Goal: Transaction & Acquisition: Purchase product/service

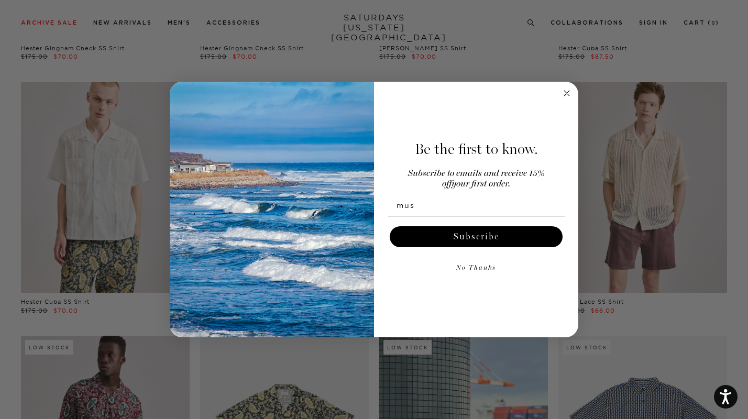
type input "mustafacodjudeh@gmail.com"
click at [492, 241] on button "Subscribe" at bounding box center [476, 236] width 173 height 21
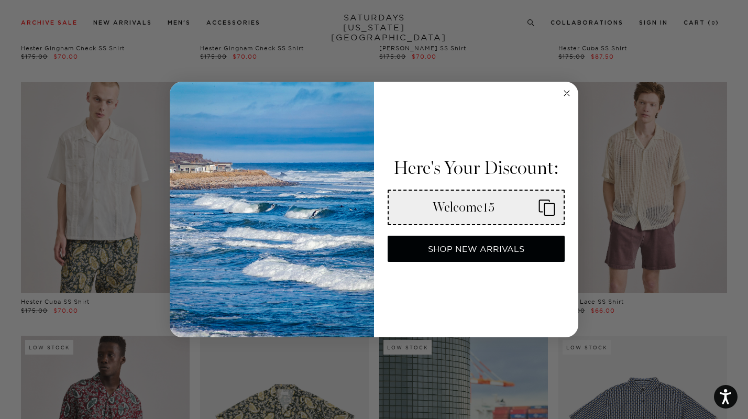
click at [550, 209] on icon "Copy coupon code" at bounding box center [542, 207] width 25 height 17
click at [567, 96] on circle "Close dialog" at bounding box center [567, 94] width 12 height 12
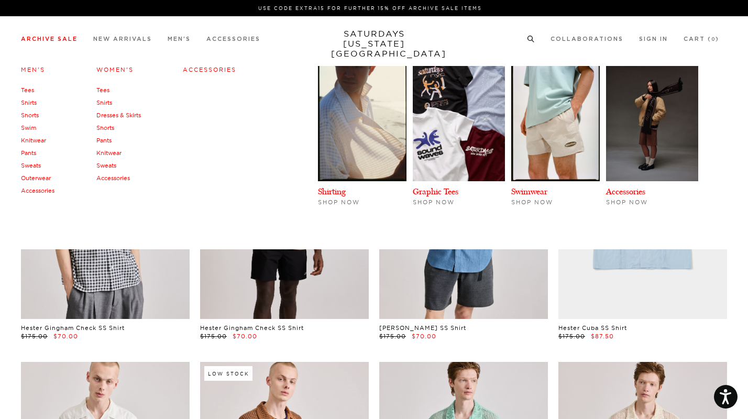
click at [28, 137] on link "Knitwear" at bounding box center [33, 140] width 25 height 7
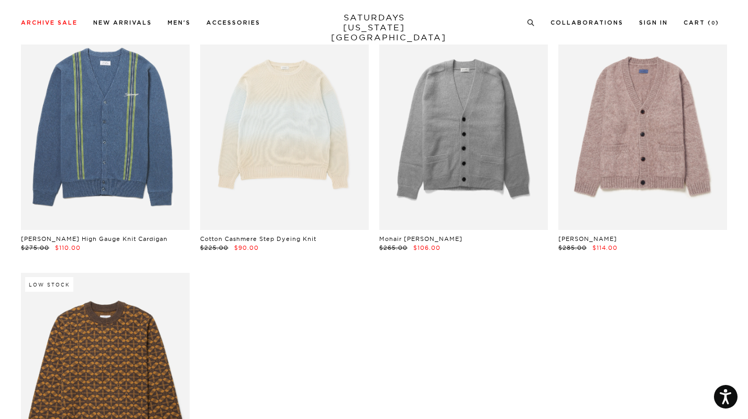
scroll to position [852, 0]
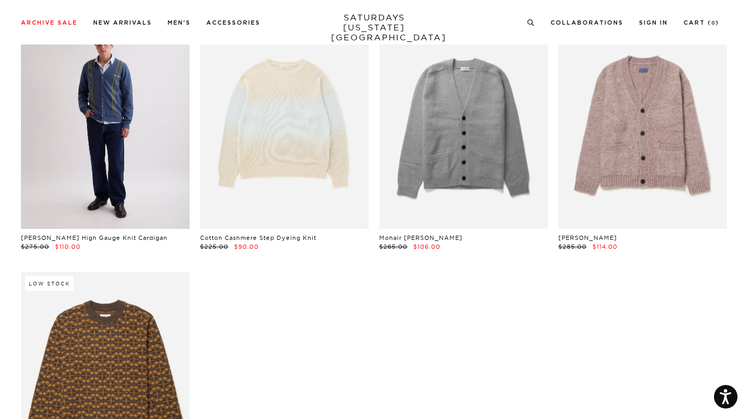
click at [83, 189] on link at bounding box center [105, 123] width 169 height 211
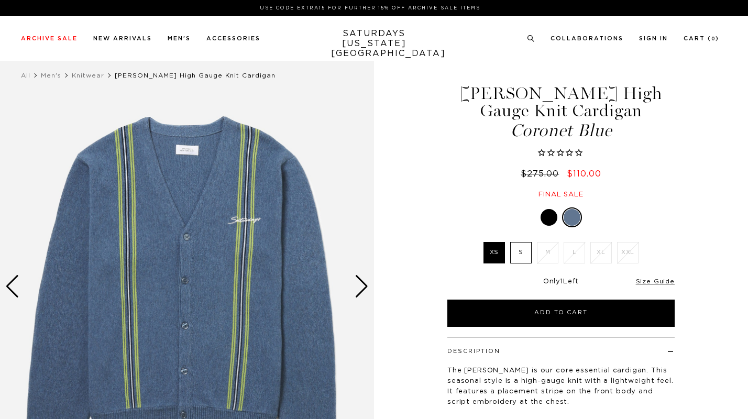
click at [521, 242] on div "Coronet Blue XS S M L XL XXL XS S" at bounding box center [561, 267] width 262 height 119
click at [522, 256] on label "S" at bounding box center [520, 252] width 21 height 21
click at [0, 0] on input "S" at bounding box center [0, 0] width 0 height 0
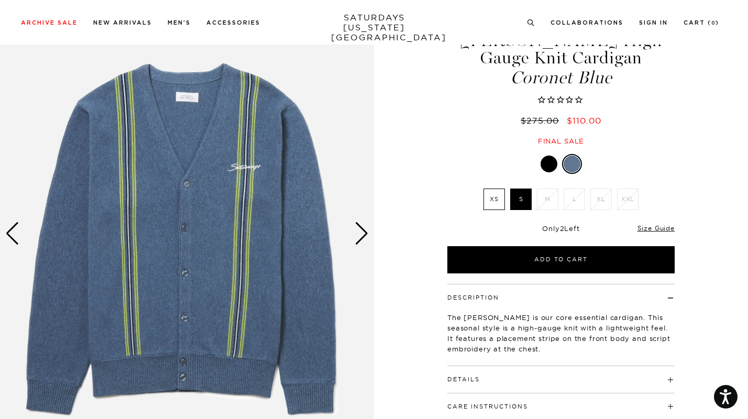
scroll to position [54, 0]
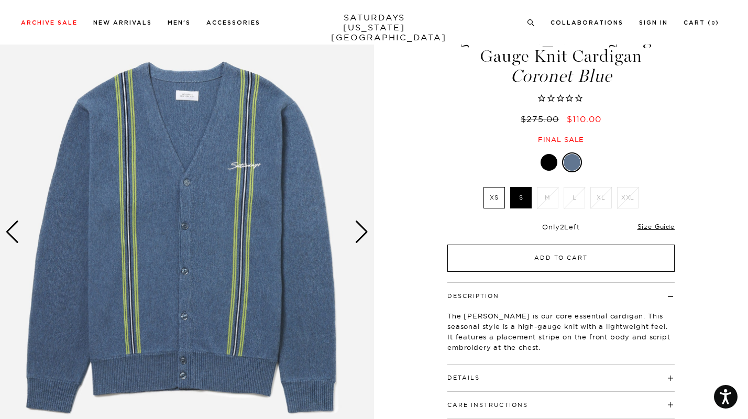
click at [472, 261] on button "Add to Cart" at bounding box center [561, 258] width 227 height 27
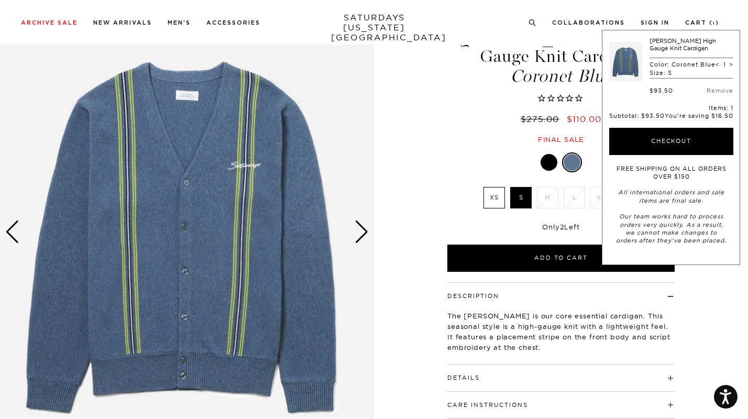
click at [457, 106] on div "Michael High Gauge Knit Cardigan Coronet Blue $275.00 $110.00 Final sale" at bounding box center [561, 76] width 231 height 135
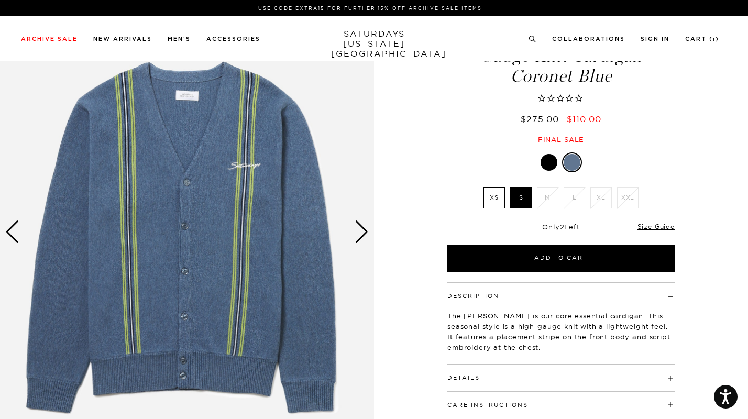
scroll to position [0, 0]
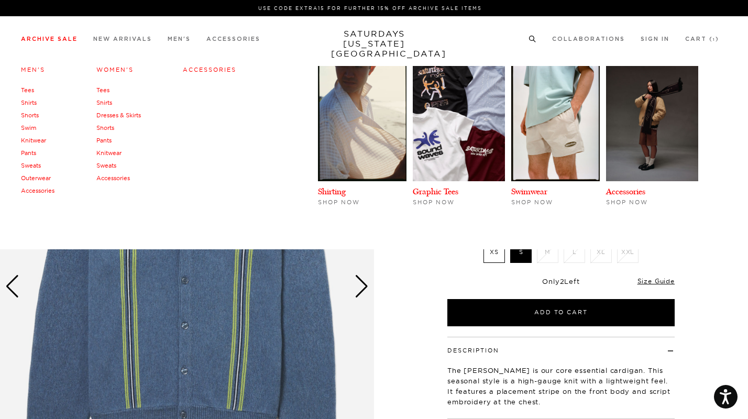
click at [38, 141] on link "Knitwear" at bounding box center [33, 140] width 25 height 7
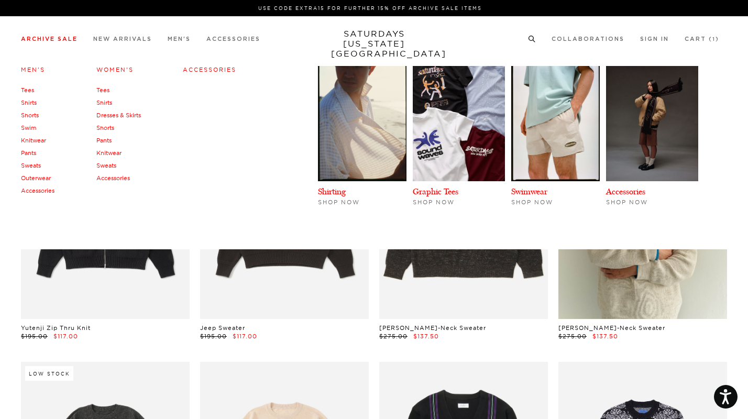
click at [27, 100] on link "Shirts" at bounding box center [29, 102] width 16 height 7
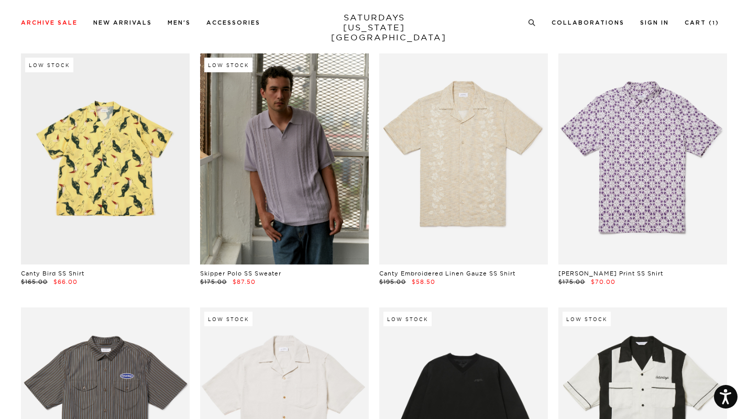
scroll to position [1078, 0]
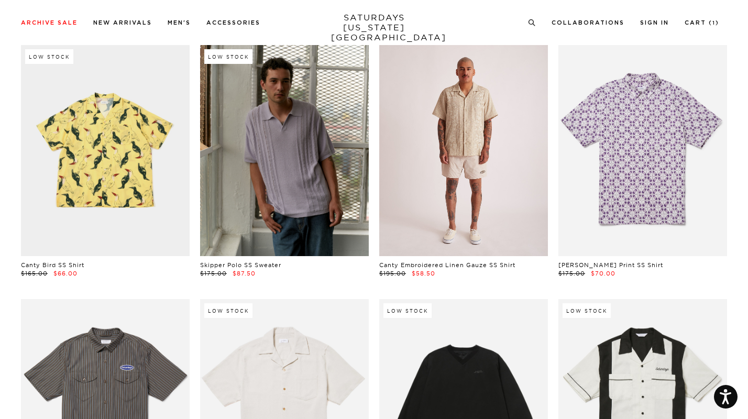
click at [429, 168] on link at bounding box center [463, 150] width 169 height 211
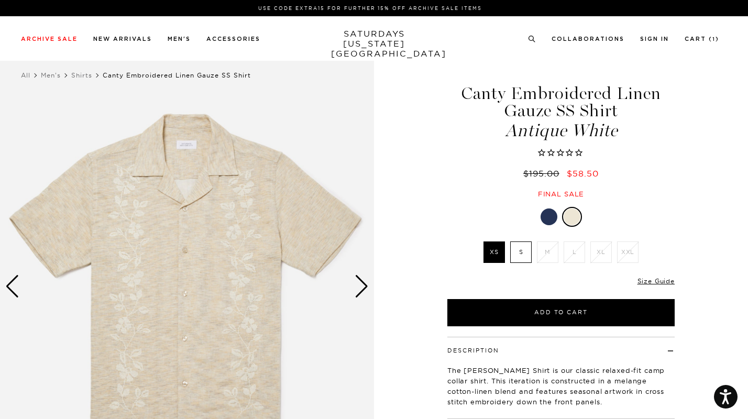
click at [517, 258] on label "S" at bounding box center [520, 252] width 21 height 21
click at [0, 0] on input "S" at bounding box center [0, 0] width 0 height 0
click at [549, 216] on div at bounding box center [549, 217] width 17 height 17
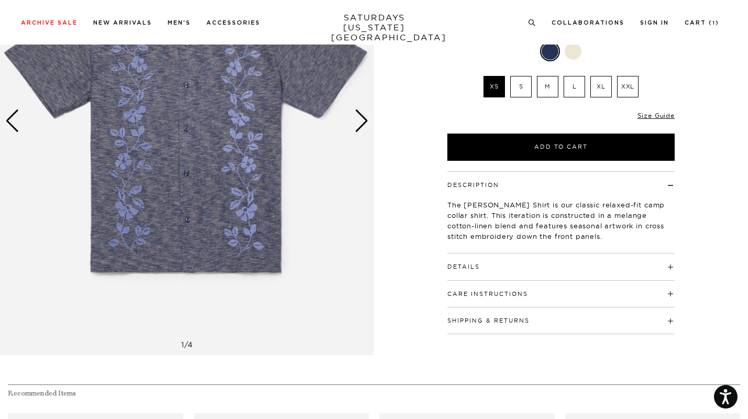
scroll to position [157, 0]
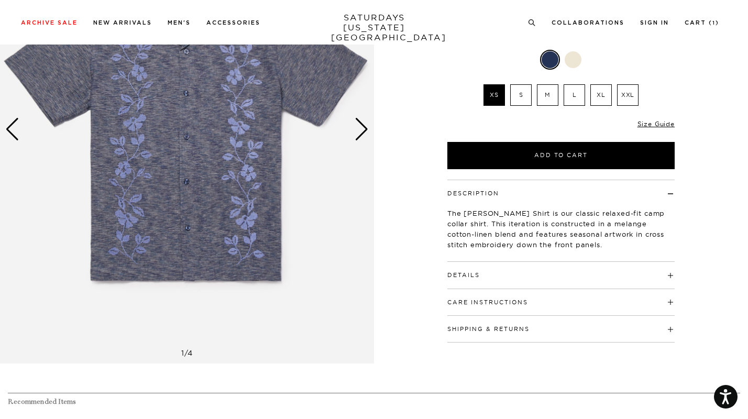
click at [357, 124] on div "Next slide" at bounding box center [362, 129] width 14 height 23
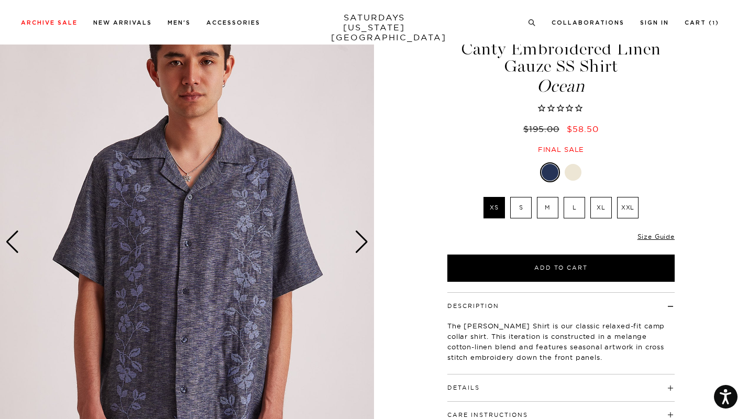
scroll to position [47, 0]
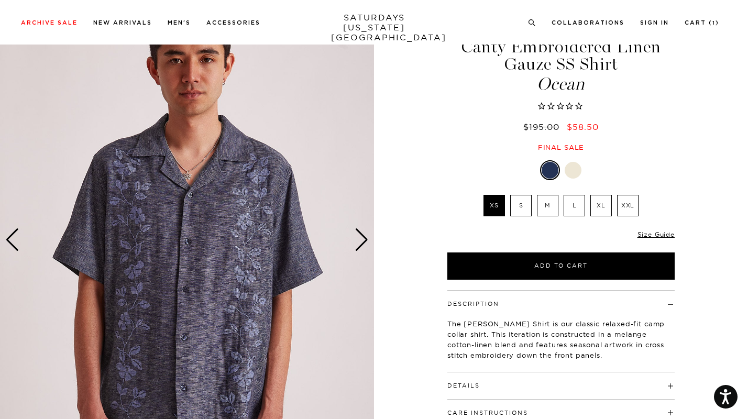
click at [512, 205] on label "S" at bounding box center [520, 205] width 21 height 21
click at [0, 0] on input "S" at bounding box center [0, 0] width 0 height 0
click at [362, 241] on div "Next slide" at bounding box center [362, 239] width 14 height 23
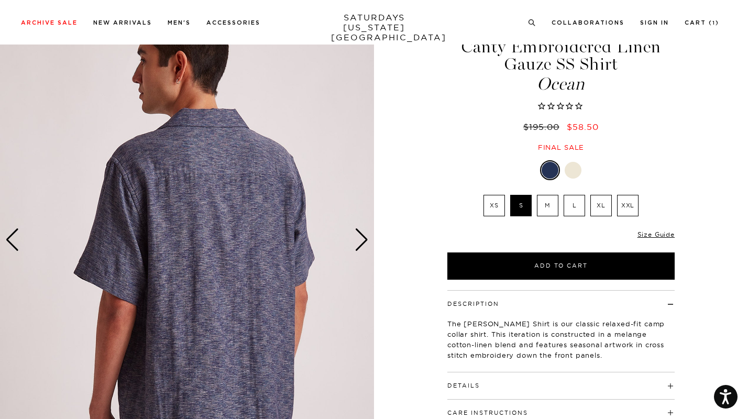
click at [362, 241] on div "Next slide" at bounding box center [362, 239] width 14 height 23
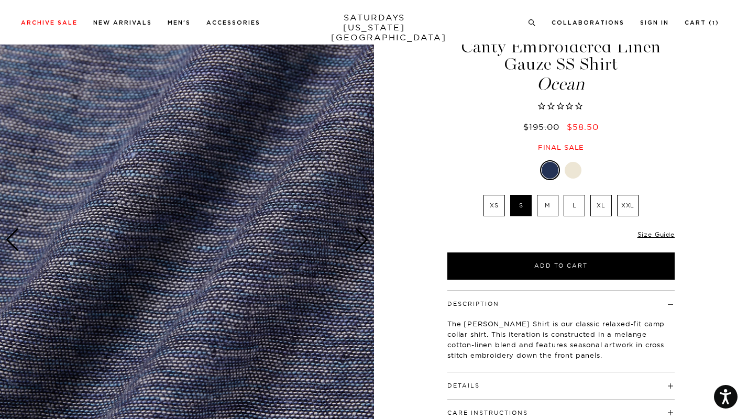
click at [362, 241] on div "Next slide" at bounding box center [362, 239] width 14 height 23
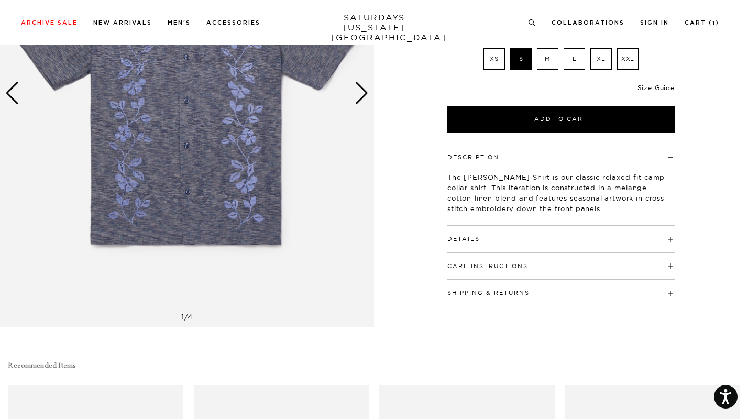
scroll to position [211, 0]
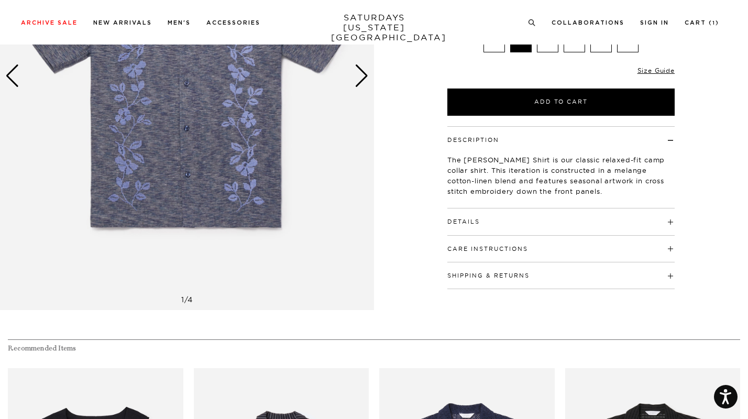
click at [476, 255] on div "Care Instructions Machine Wash Cold Separately Do Not Bleach Do Not Tumble Dry …" at bounding box center [561, 249] width 227 height 27
click at [492, 228] on div "Details 85% Cotton, 15% linen Relaxed Fit Open camp collar Button closure Side …" at bounding box center [561, 222] width 227 height 27
click at [489, 224] on h4 "Details" at bounding box center [561, 217] width 227 height 17
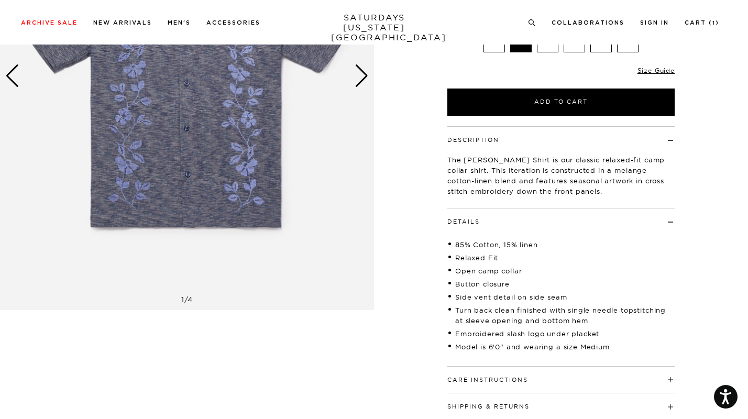
click at [489, 224] on h4 "Details" at bounding box center [561, 217] width 227 height 17
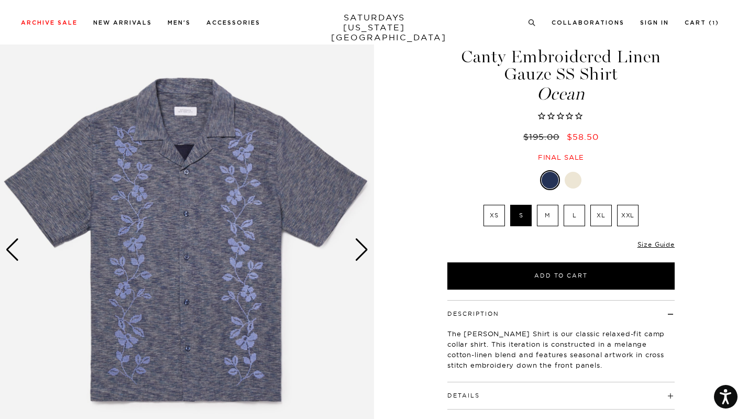
scroll to position [38, 0]
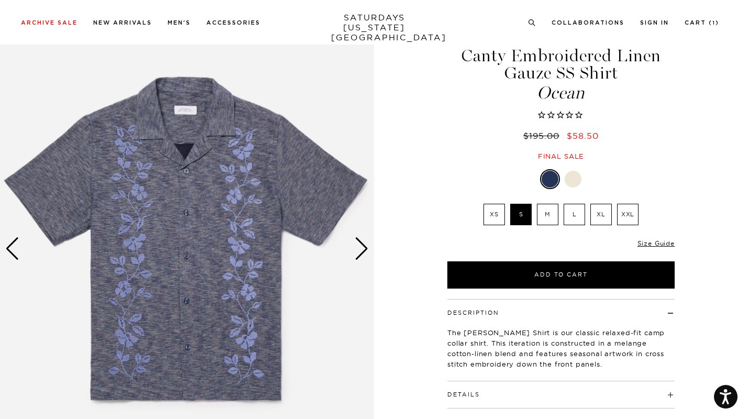
click at [363, 243] on div "Next slide" at bounding box center [362, 248] width 14 height 23
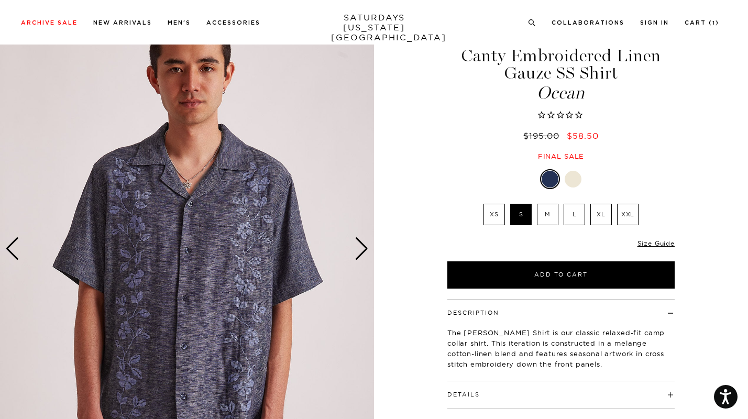
click at [363, 243] on div "Next slide" at bounding box center [362, 248] width 14 height 23
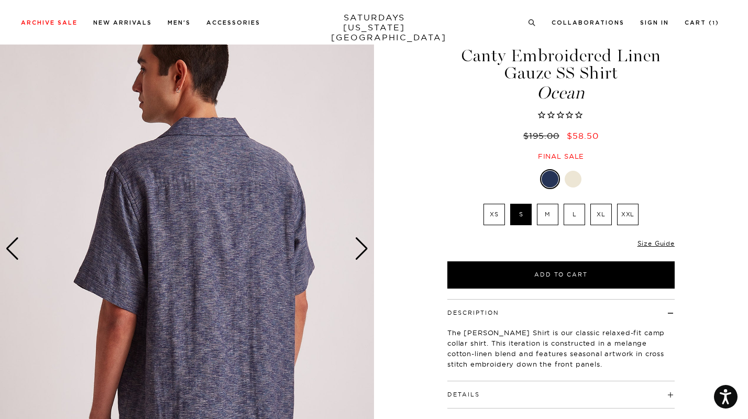
click at [363, 243] on div "Next slide" at bounding box center [362, 248] width 14 height 23
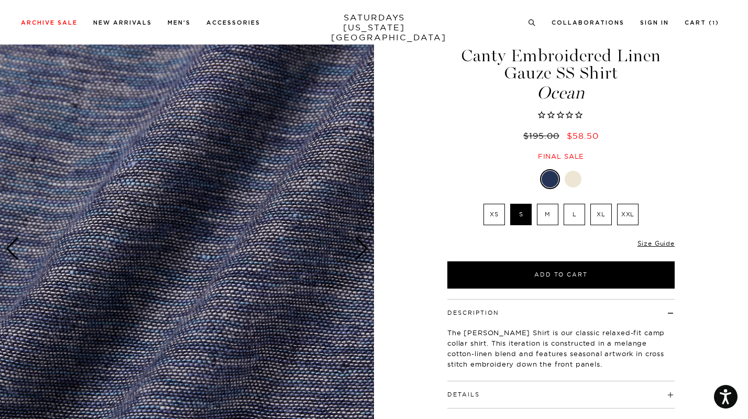
click at [363, 243] on div "Next slide" at bounding box center [362, 248] width 14 height 23
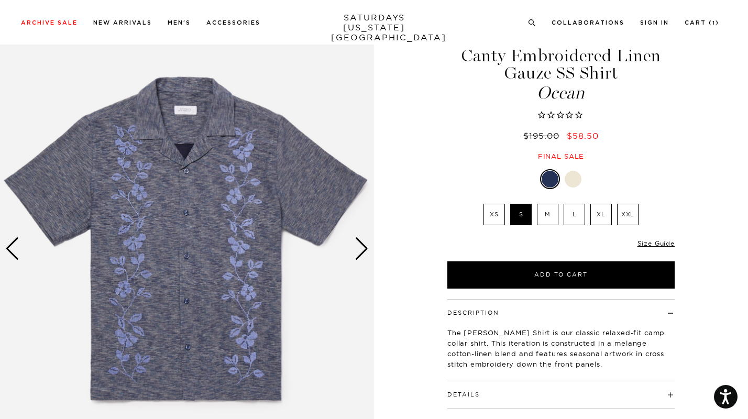
click at [363, 243] on div "Next slide" at bounding box center [362, 248] width 14 height 23
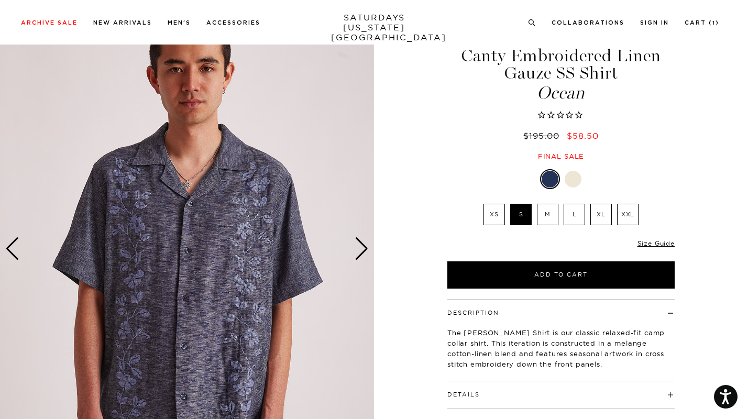
click at [213, 194] on img at bounding box center [187, 249] width 374 height 468
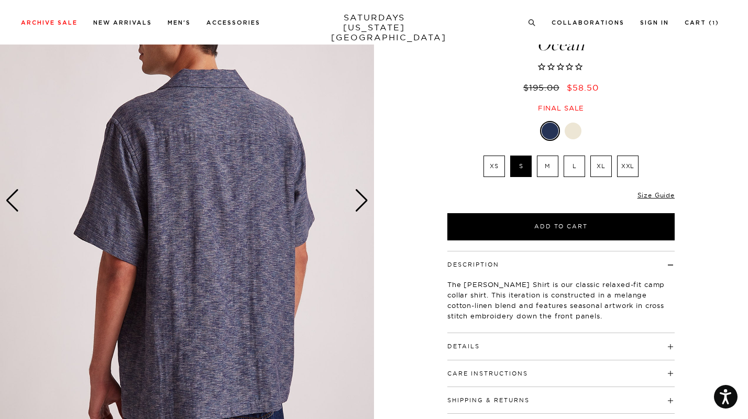
scroll to position [77, 0]
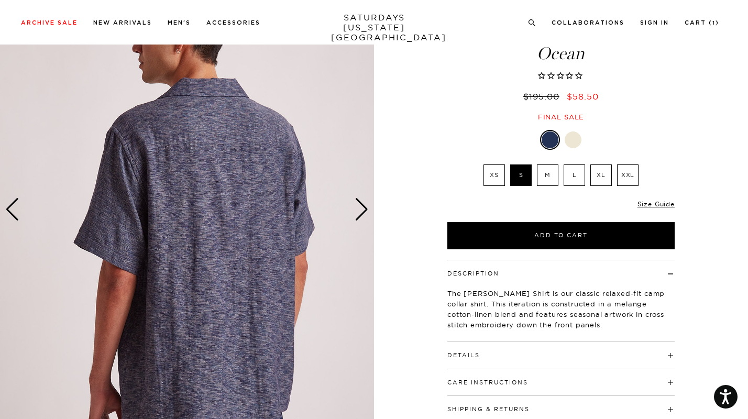
click at [361, 202] on div "Next slide" at bounding box center [362, 209] width 14 height 23
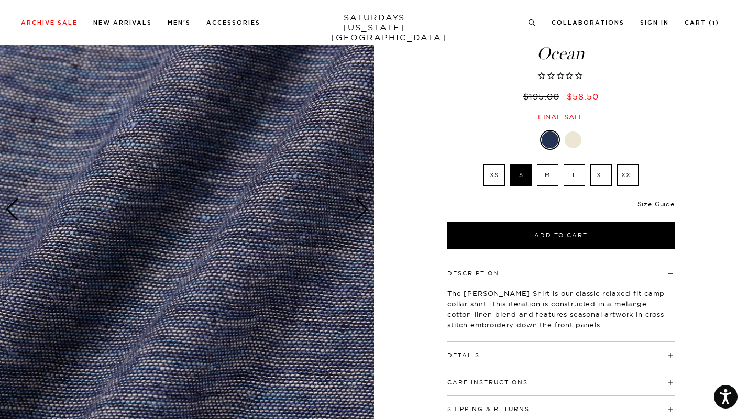
click at [361, 202] on div "Next slide" at bounding box center [362, 209] width 14 height 23
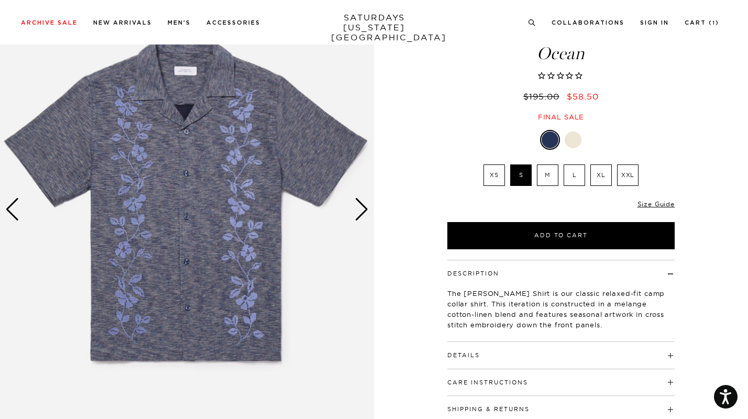
click at [574, 141] on div at bounding box center [573, 140] width 17 height 17
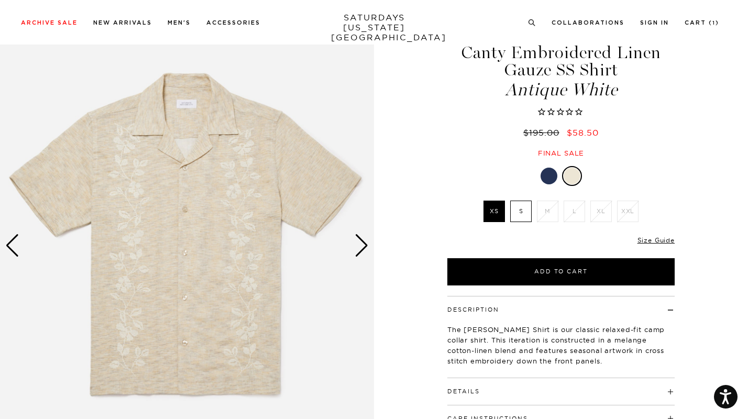
scroll to position [42, 0]
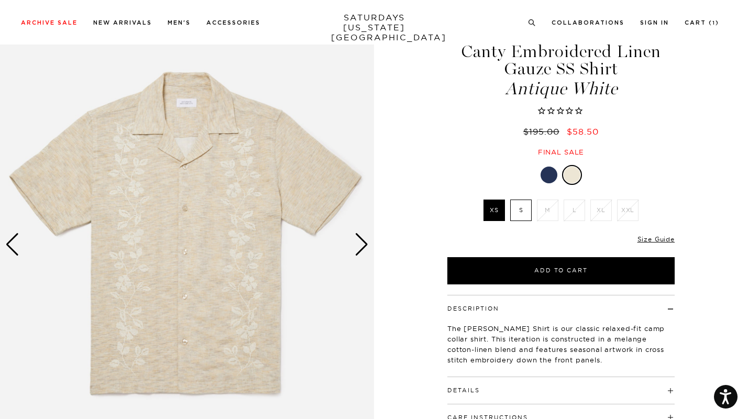
click at [358, 244] on div "Next slide" at bounding box center [362, 244] width 14 height 23
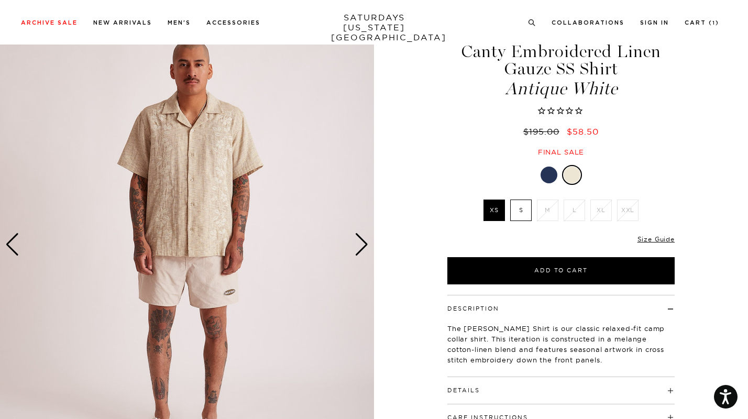
click at [358, 244] on div "Next slide" at bounding box center [362, 244] width 14 height 23
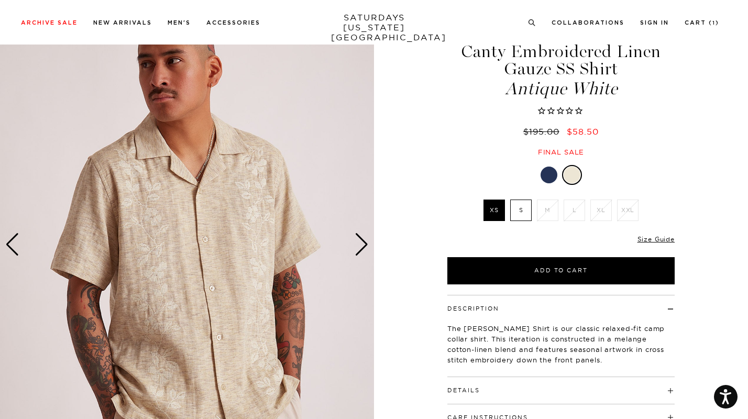
click at [358, 244] on div "Next slide" at bounding box center [362, 244] width 14 height 23
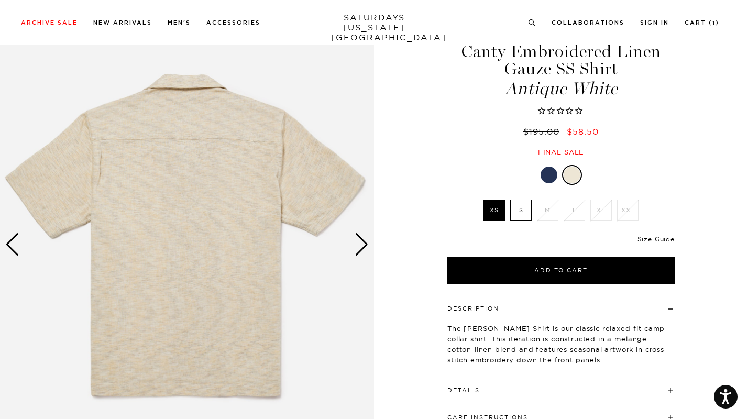
click at [358, 244] on div "Next slide" at bounding box center [362, 244] width 14 height 23
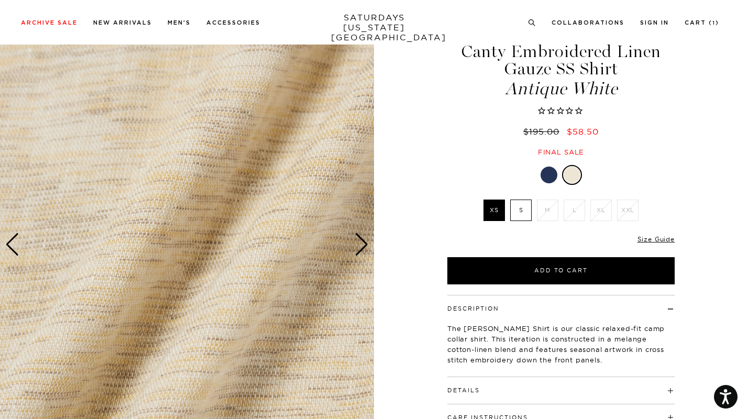
click at [519, 208] on label "S" at bounding box center [520, 210] width 21 height 21
click at [0, 0] on input "S" at bounding box center [0, 0] width 0 height 0
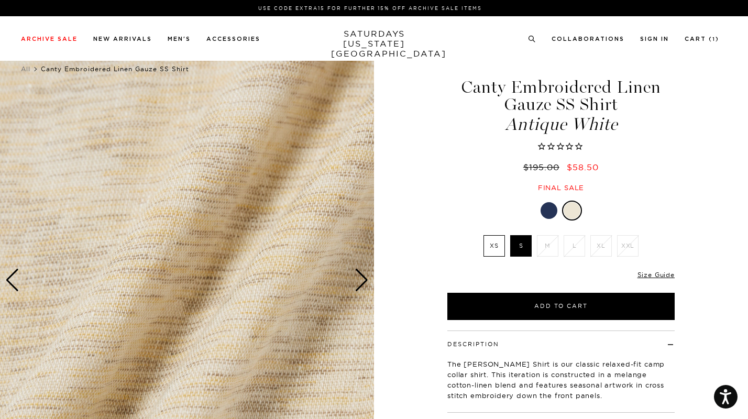
scroll to position [0, 0]
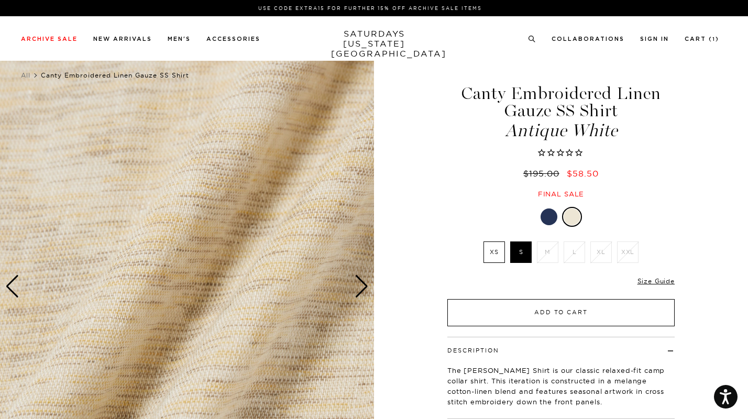
click at [484, 306] on button "Add to Cart" at bounding box center [561, 312] width 227 height 27
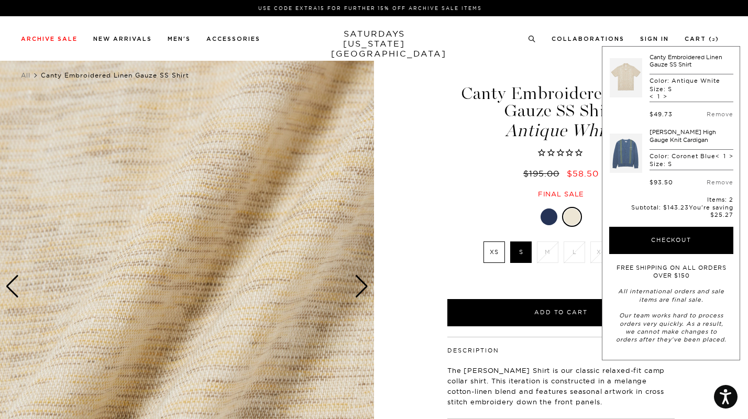
click at [443, 191] on div "Canty Embroidered Linen Gauze SS Shirt Antique White $195.00 $58.50 Final sale" at bounding box center [561, 130] width 262 height 135
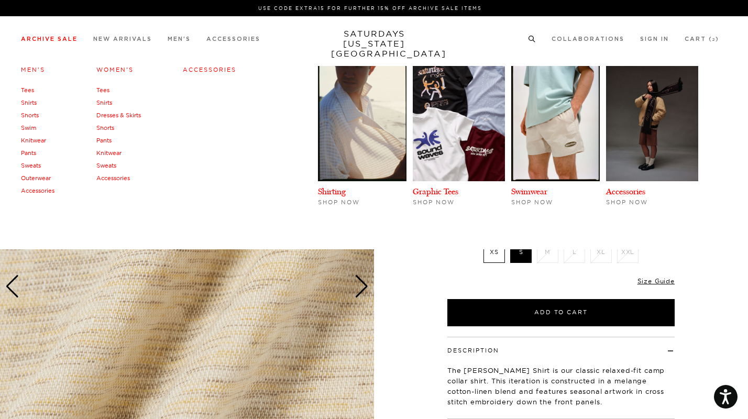
click at [34, 102] on link "Shirts" at bounding box center [29, 102] width 16 height 7
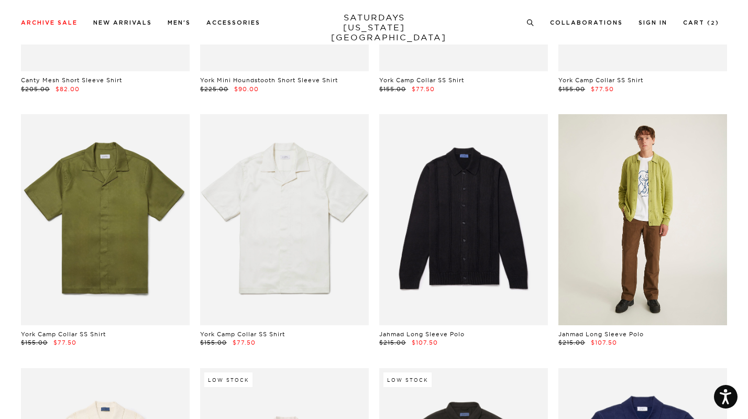
scroll to position [2286, 3]
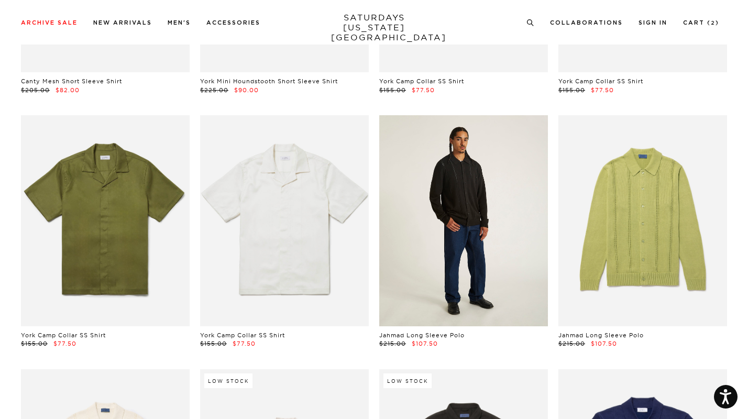
click at [484, 207] on link at bounding box center [463, 220] width 169 height 211
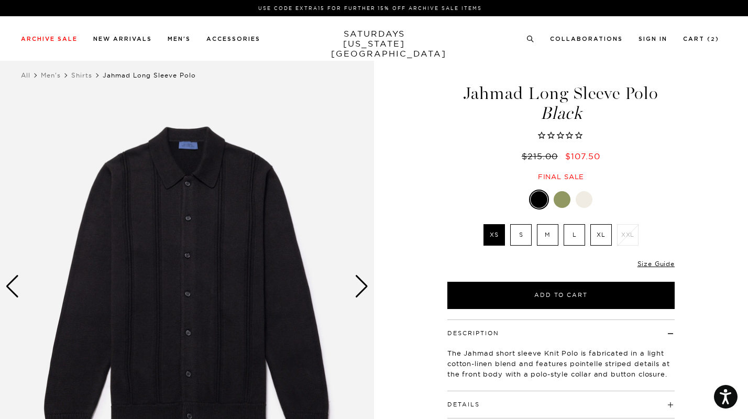
click at [365, 285] on div "Next slide" at bounding box center [362, 286] width 14 height 23
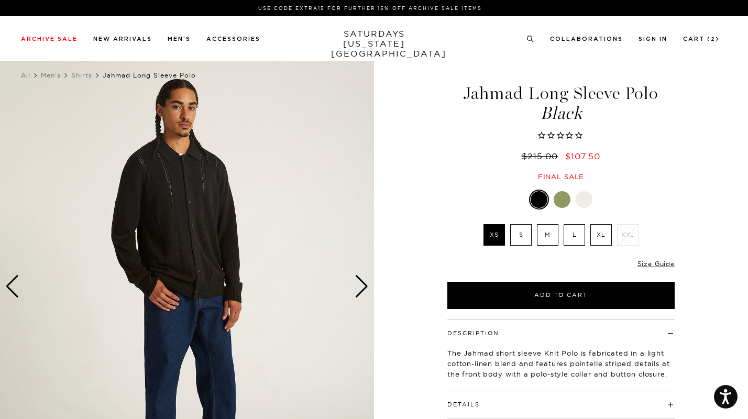
click at [357, 284] on div "Next slide" at bounding box center [362, 286] width 14 height 23
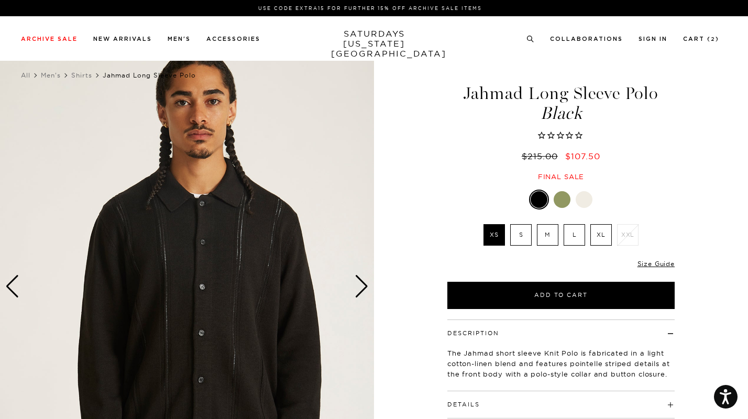
click at [357, 284] on div "Next slide" at bounding box center [362, 286] width 14 height 23
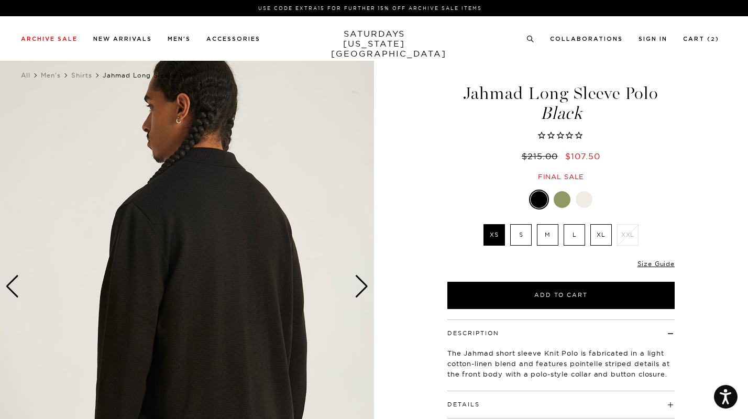
click at [357, 284] on div "Next slide" at bounding box center [362, 286] width 14 height 23
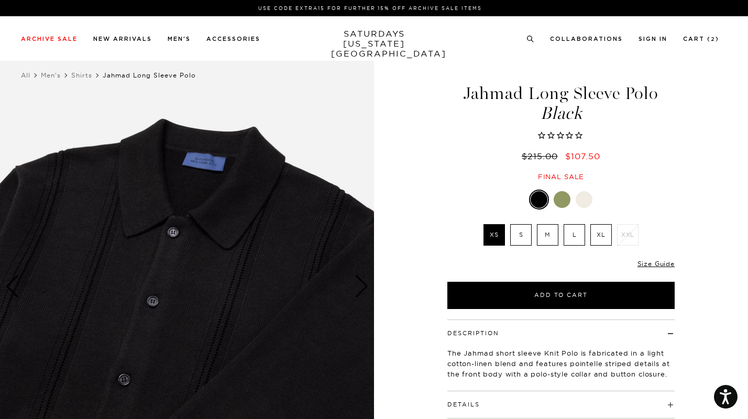
click at [244, 258] on img at bounding box center [187, 287] width 374 height 468
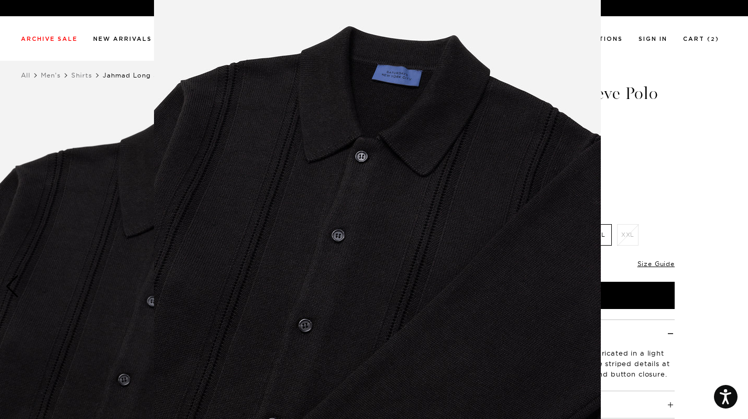
scroll to position [41, 0]
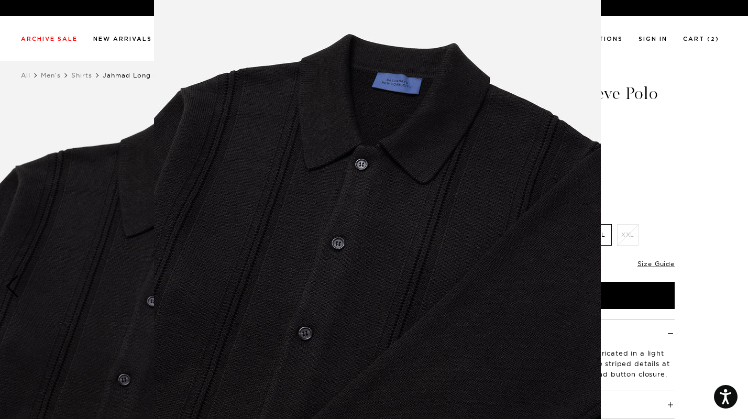
click at [676, 108] on figure at bounding box center [374, 209] width 748 height 419
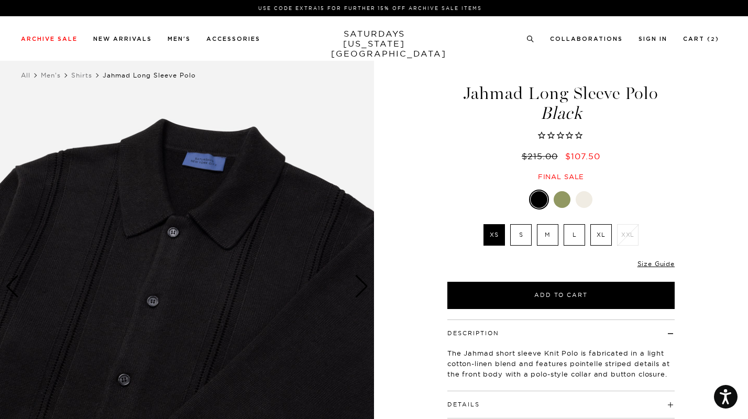
click at [363, 285] on div "Next slide" at bounding box center [362, 286] width 14 height 23
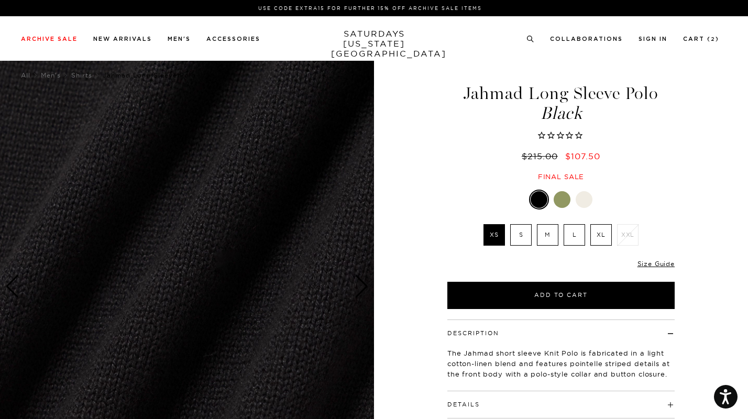
click at [363, 285] on div "Next slide" at bounding box center [362, 286] width 14 height 23
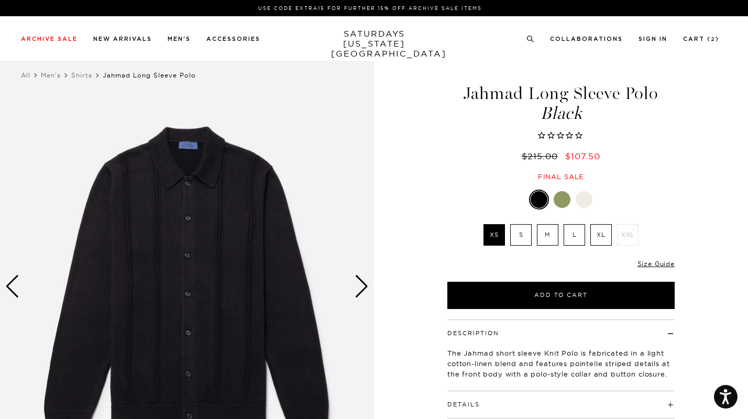
click at [363, 285] on div "Next slide" at bounding box center [362, 286] width 14 height 23
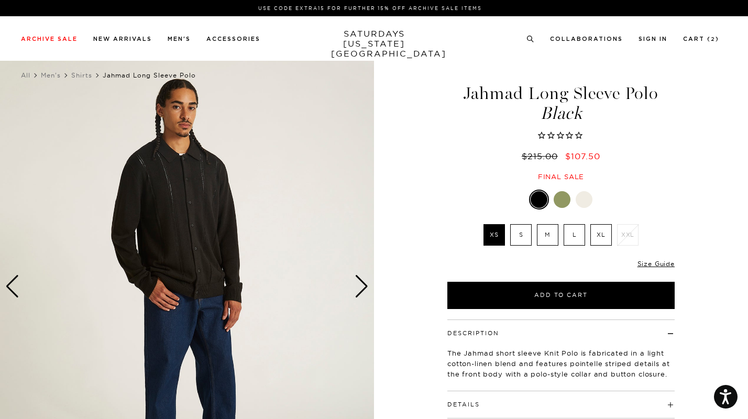
click at [363, 285] on div "Next slide" at bounding box center [362, 286] width 14 height 23
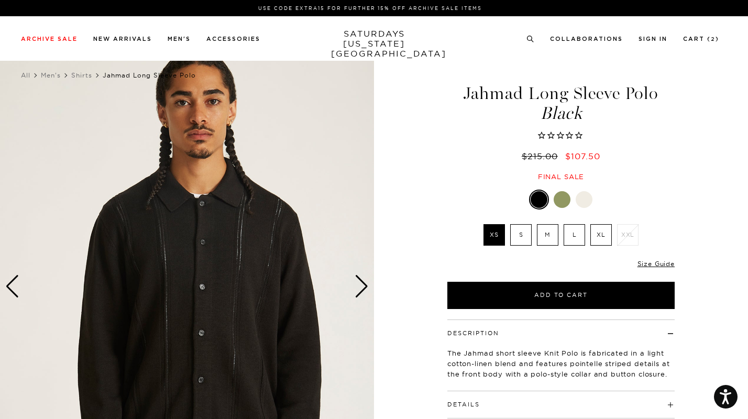
click at [561, 197] on div at bounding box center [562, 199] width 17 height 17
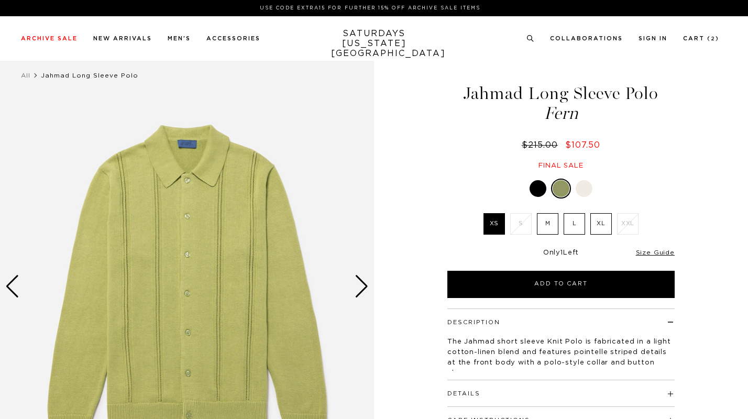
click at [580, 191] on div at bounding box center [584, 188] width 17 height 17
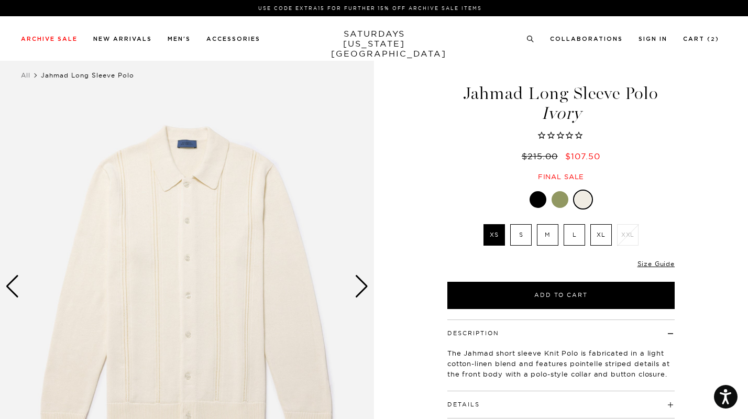
click at [365, 286] on div "Next slide" at bounding box center [362, 286] width 14 height 23
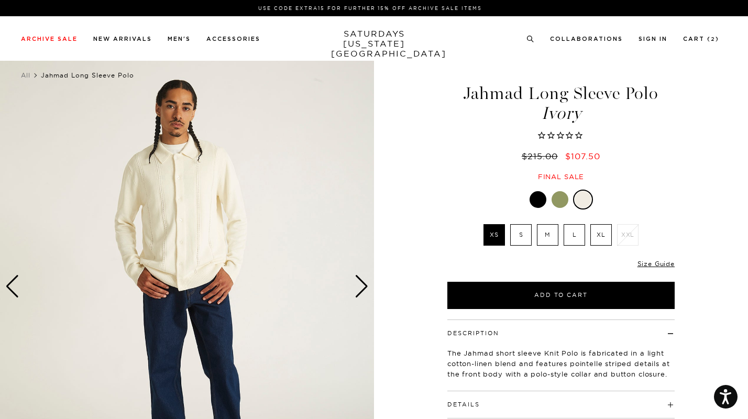
click at [365, 286] on div "Next slide" at bounding box center [362, 286] width 14 height 23
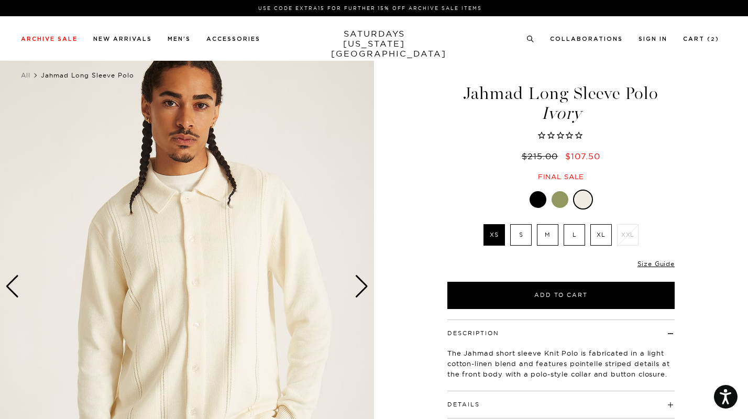
click at [365, 286] on div "Next slide" at bounding box center [362, 286] width 14 height 23
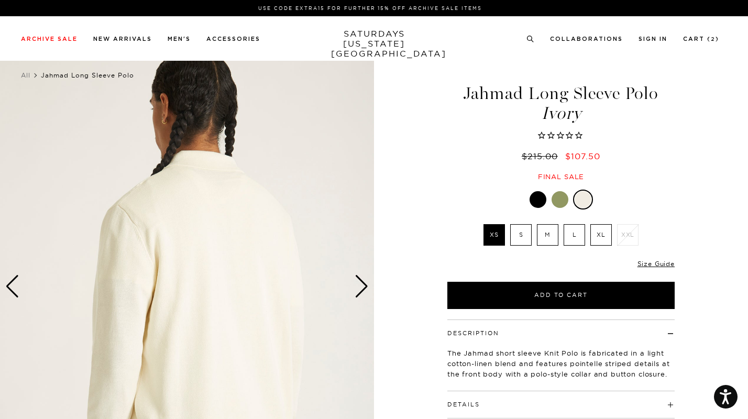
click at [532, 198] on div at bounding box center [538, 199] width 17 height 17
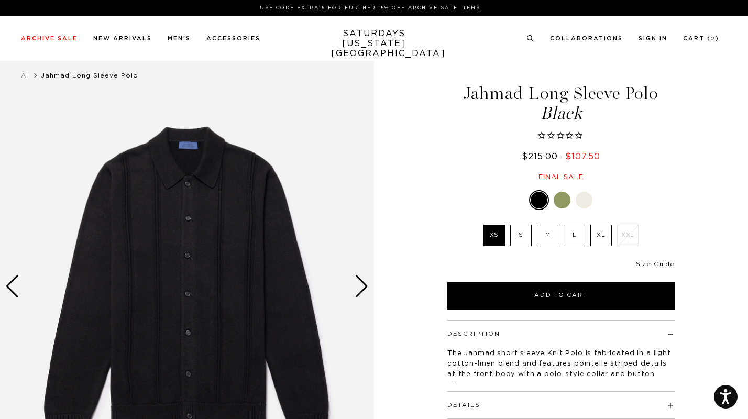
click at [362, 288] on div "Next slide" at bounding box center [362, 286] width 14 height 23
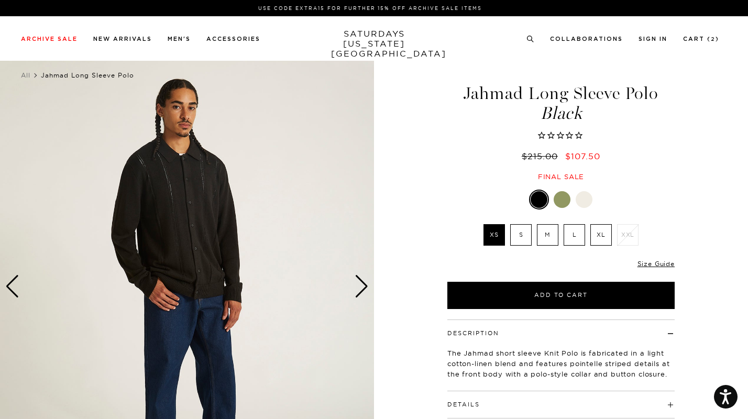
click at [362, 288] on div "Next slide" at bounding box center [362, 286] width 14 height 23
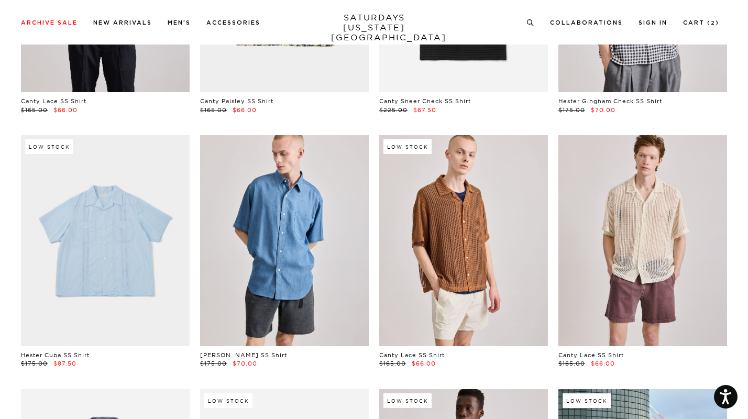
scroll to position [442, 3]
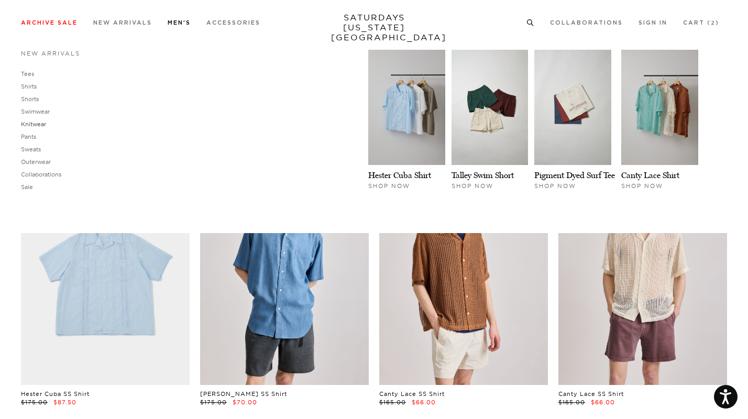
click at [40, 123] on link "Knitwear" at bounding box center [33, 124] width 25 height 7
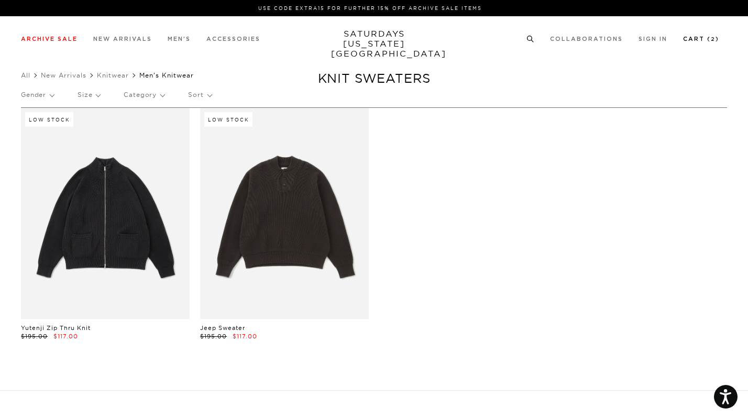
click at [702, 38] on link "Cart ( 2 )" at bounding box center [701, 39] width 36 height 6
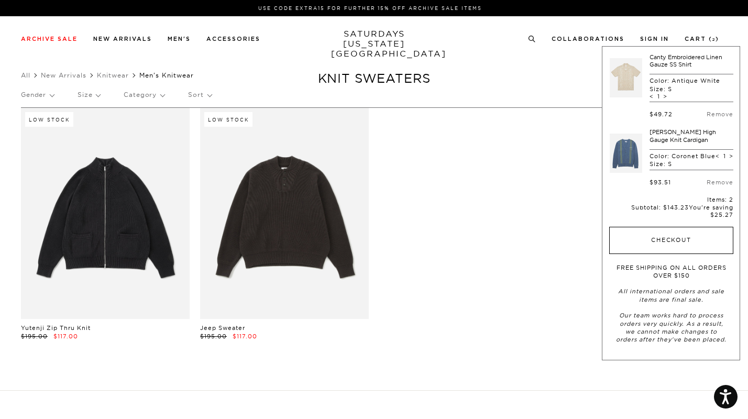
click at [649, 235] on button "Checkout" at bounding box center [671, 240] width 124 height 27
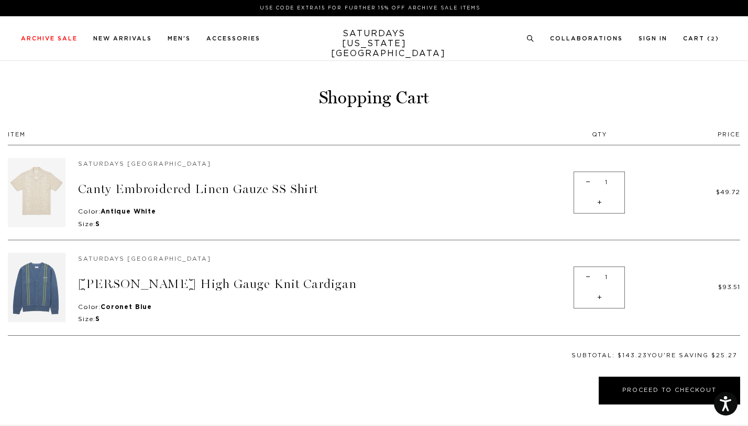
click at [56, 201] on img at bounding box center [37, 192] width 58 height 69
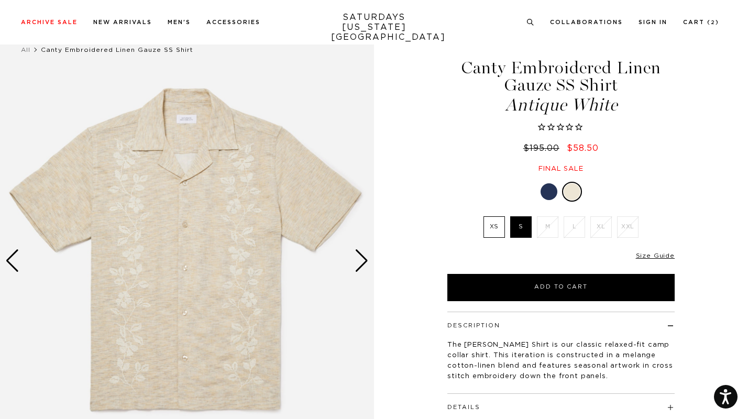
scroll to position [26, 0]
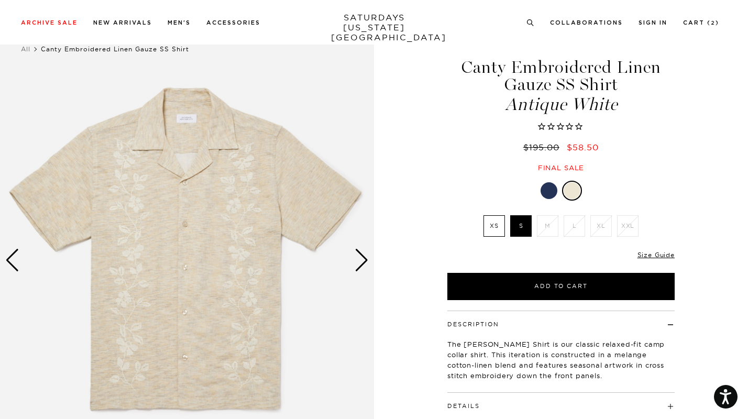
click at [552, 193] on div at bounding box center [549, 190] width 17 height 17
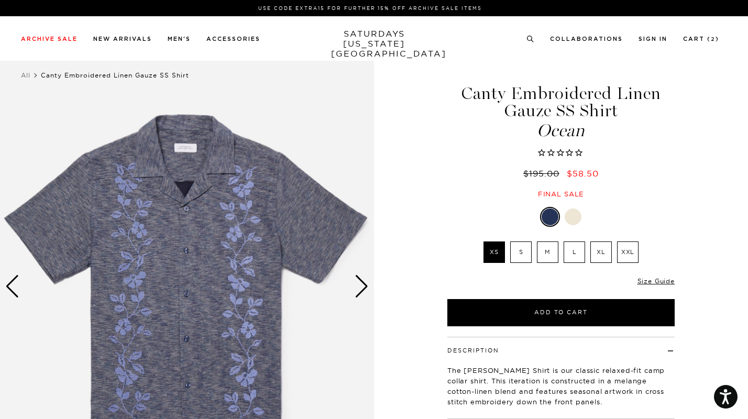
click at [581, 224] on div at bounding box center [561, 217] width 227 height 20
click at [574, 219] on div at bounding box center [573, 217] width 17 height 17
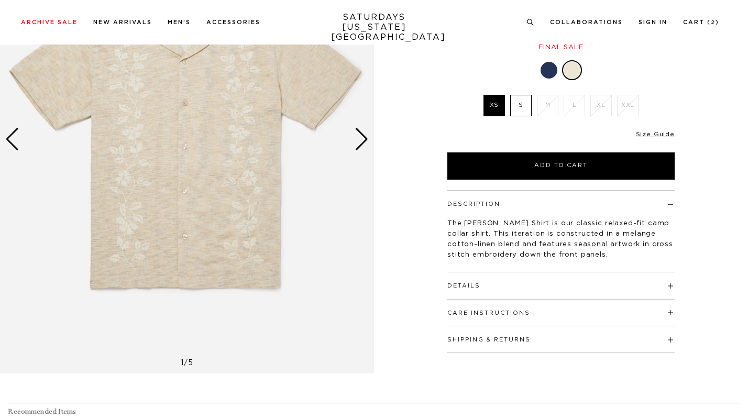
scroll to position [150, 0]
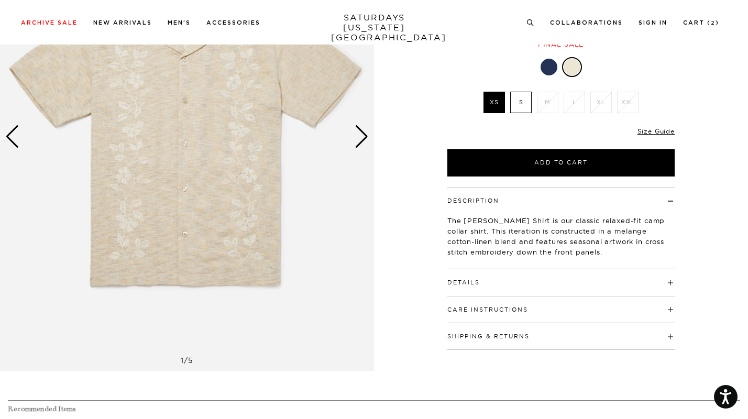
click at [492, 278] on h4 "Details" at bounding box center [561, 277] width 227 height 17
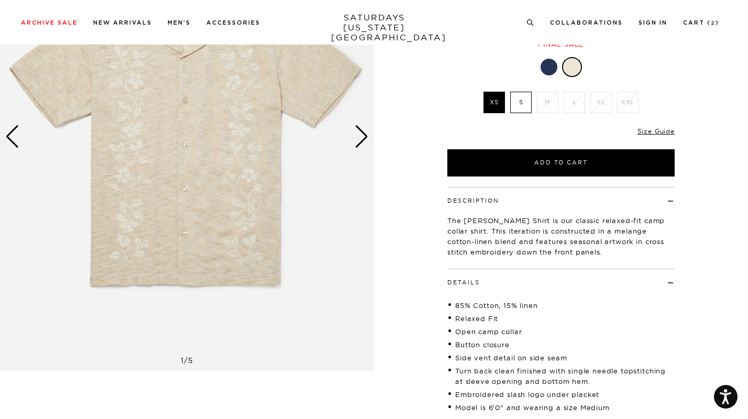
click at [362, 140] on div "Next slide" at bounding box center [362, 136] width 14 height 23
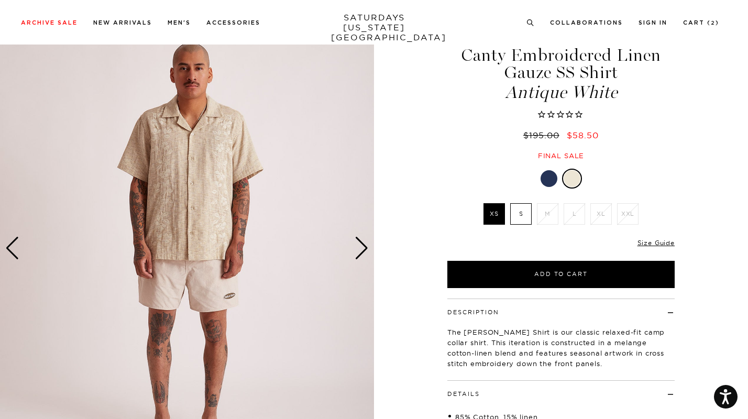
scroll to position [37, 0]
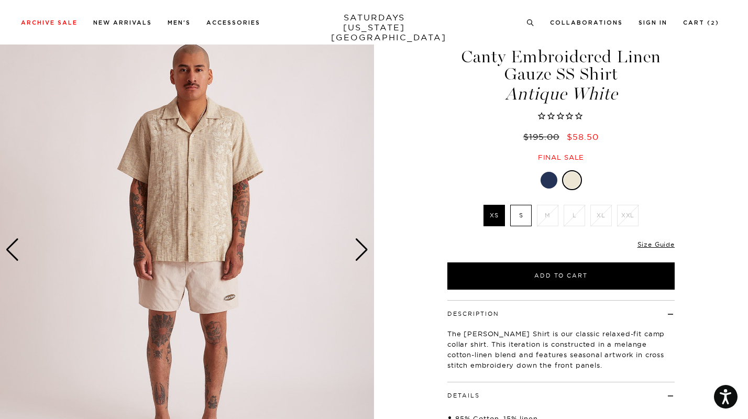
click at [549, 172] on div at bounding box center [549, 180] width 17 height 17
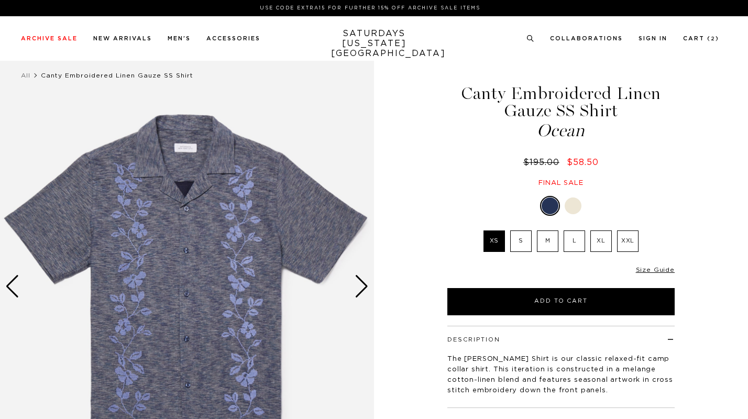
click at [515, 234] on label "S" at bounding box center [520, 241] width 21 height 21
click at [0, 0] on input "S" at bounding box center [0, 0] width 0 height 0
